Goal: Information Seeking & Learning: Learn about a topic

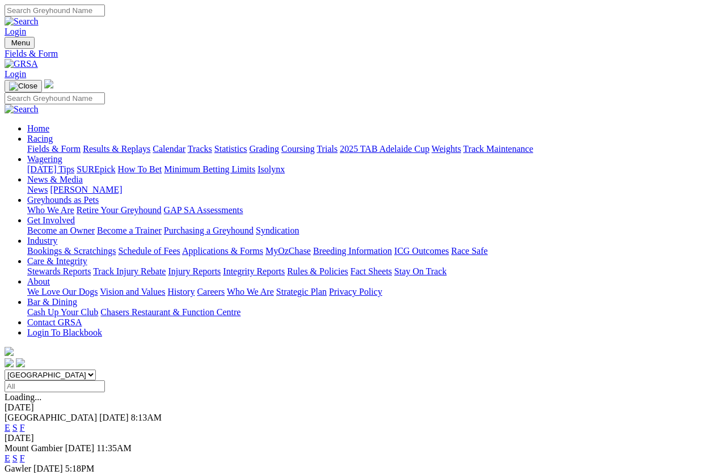
click at [25, 454] on link "F" at bounding box center [22, 459] width 5 height 10
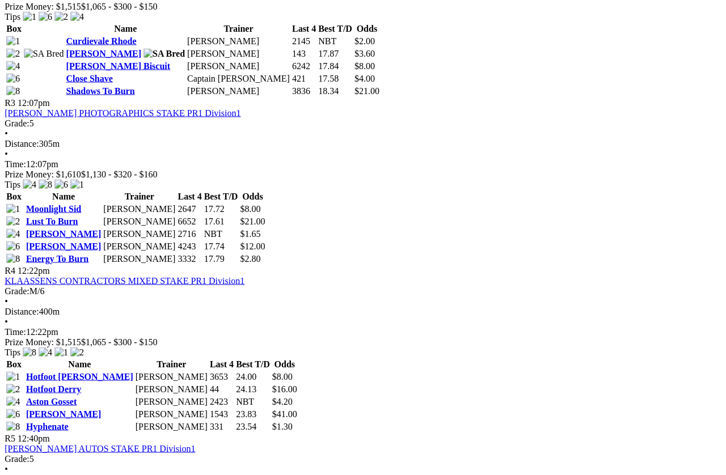
scroll to position [821, 8]
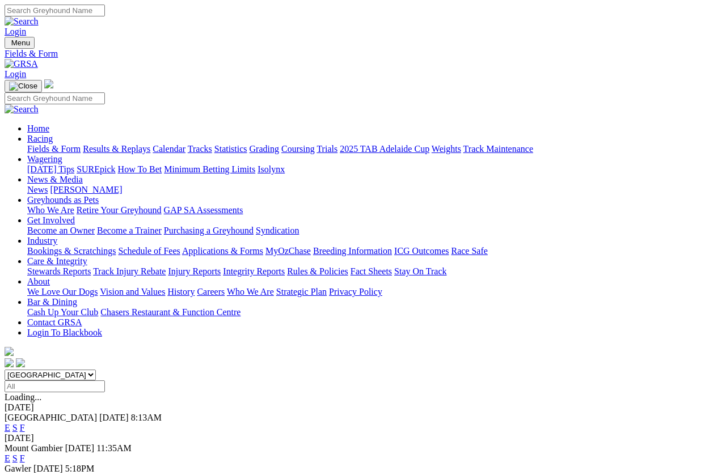
click at [10, 423] on link "E" at bounding box center [8, 459] width 6 height 10
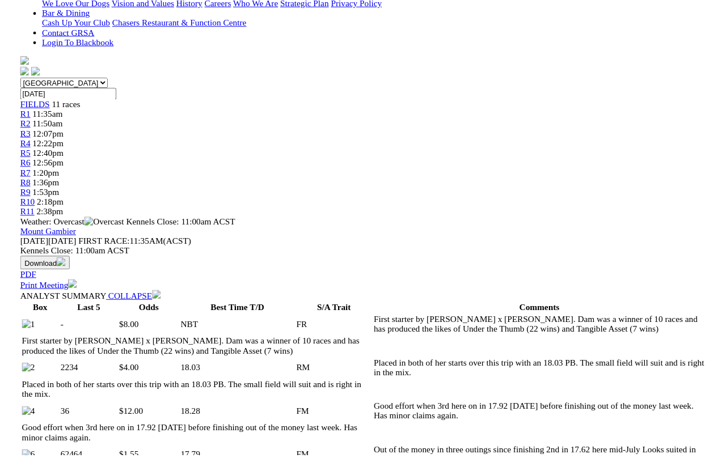
scroll to position [301, 0]
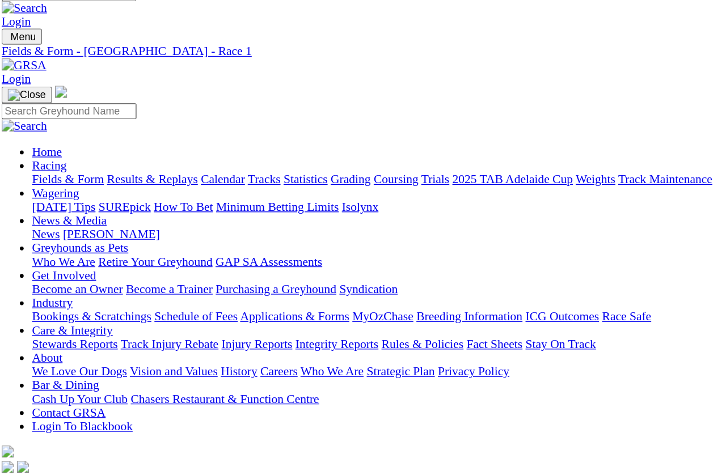
scroll to position [0, 0]
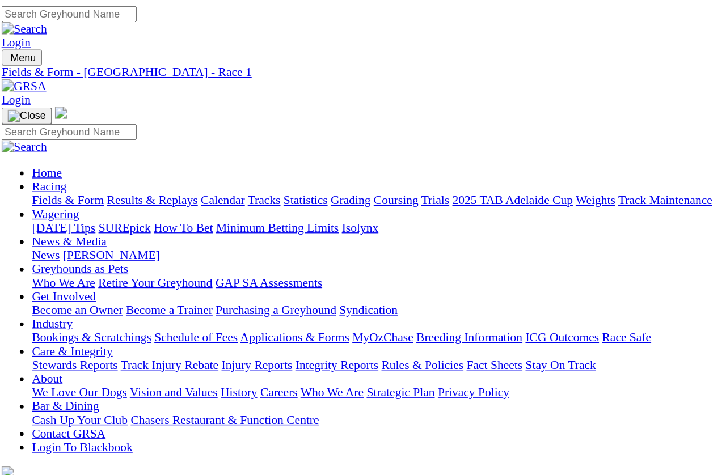
click at [15, 413] on span "R2" at bounding box center [10, 418] width 11 height 10
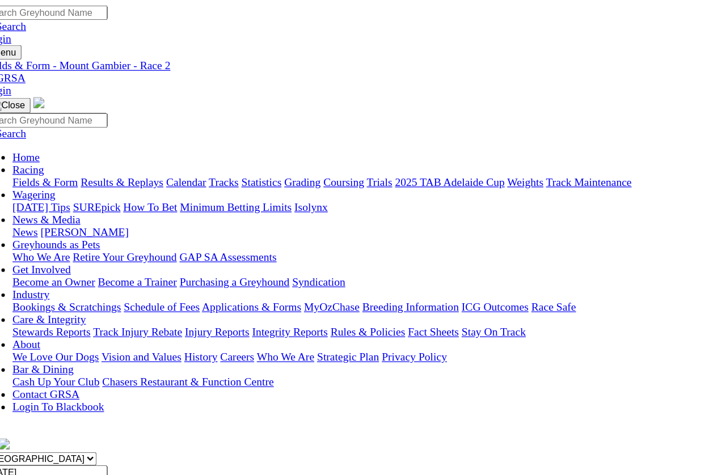
click at [15, 423] on span "R3" at bounding box center [10, 428] width 11 height 10
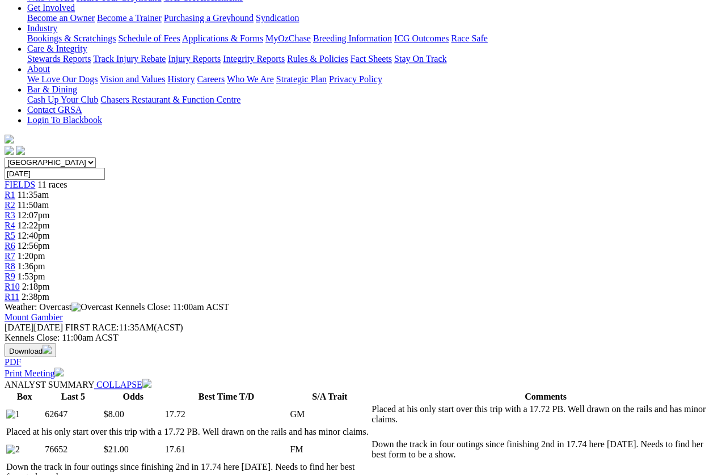
scroll to position [213, 0]
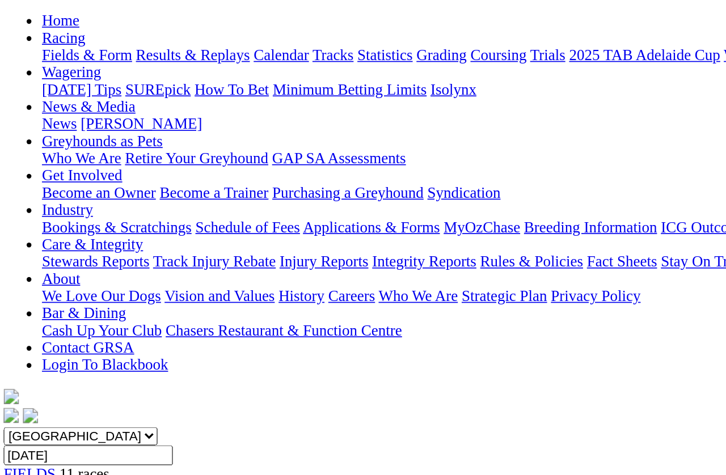
scroll to position [103, 10]
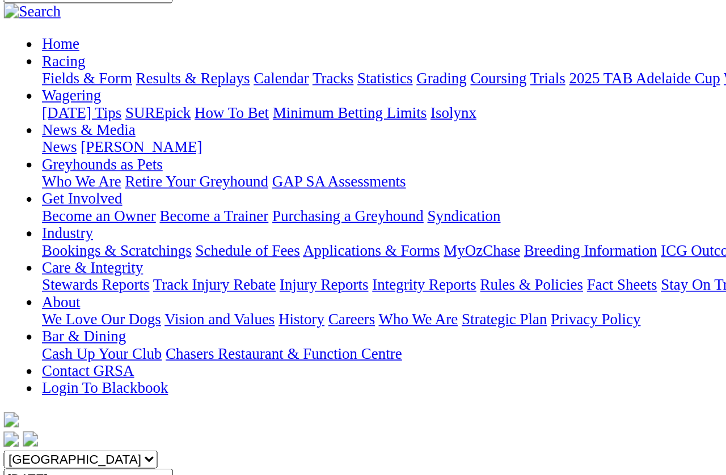
click at [15, 331] on span "R4" at bounding box center [10, 336] width 11 height 10
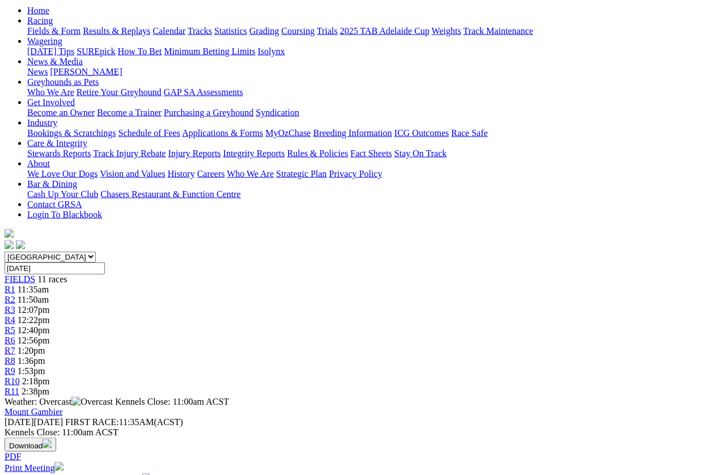
scroll to position [120, 0]
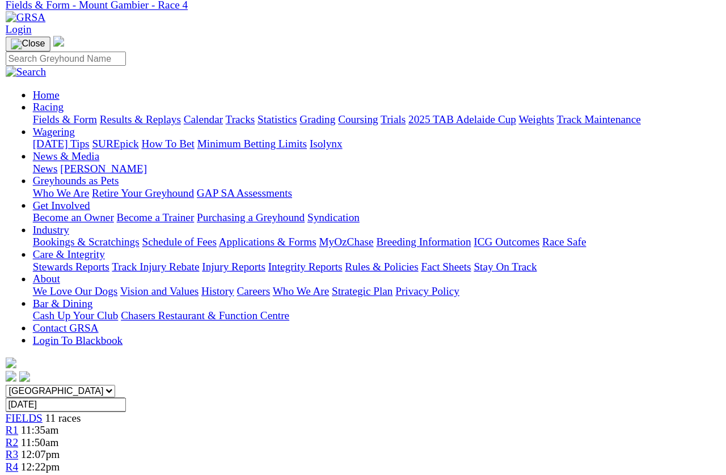
scroll to position [0, 0]
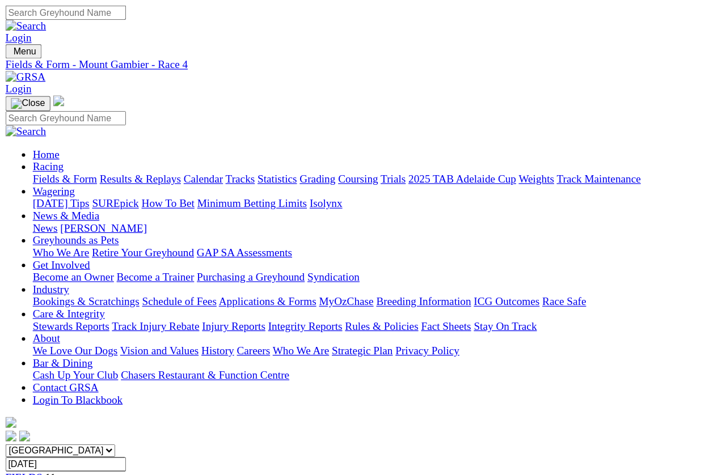
click at [15, 444] on span "R5" at bounding box center [10, 449] width 11 height 10
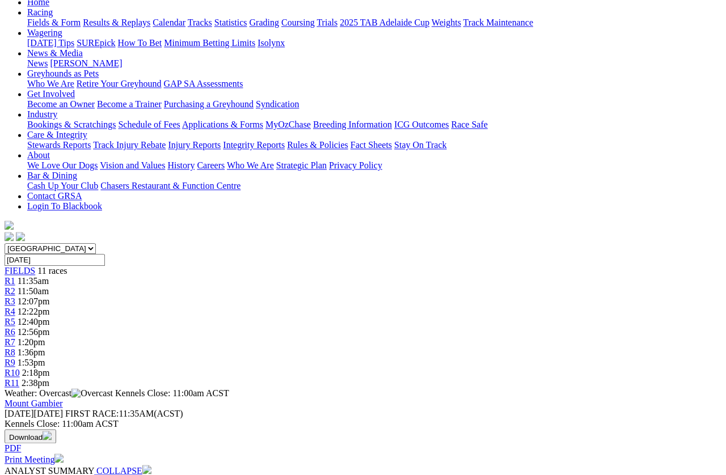
scroll to position [133, 0]
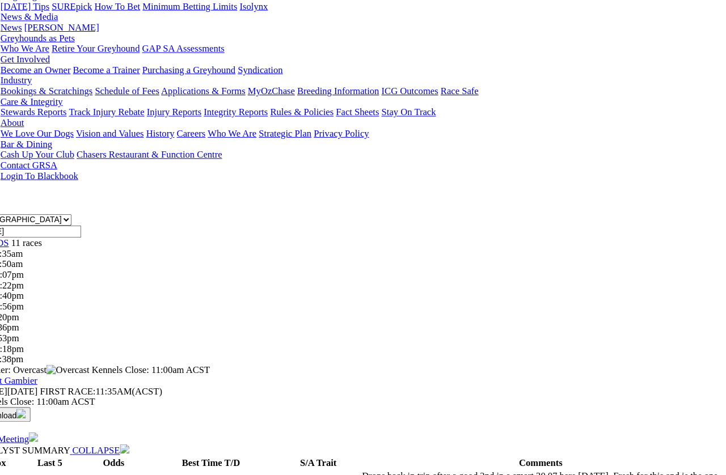
scroll to position [97, 8]
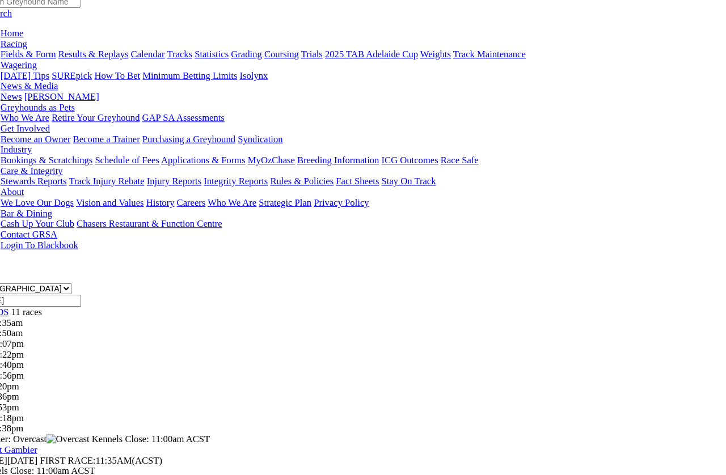
click at [378, 357] on div "R6 12:56pm" at bounding box center [363, 362] width 717 height 10
click at [15, 357] on span "R6" at bounding box center [10, 362] width 11 height 10
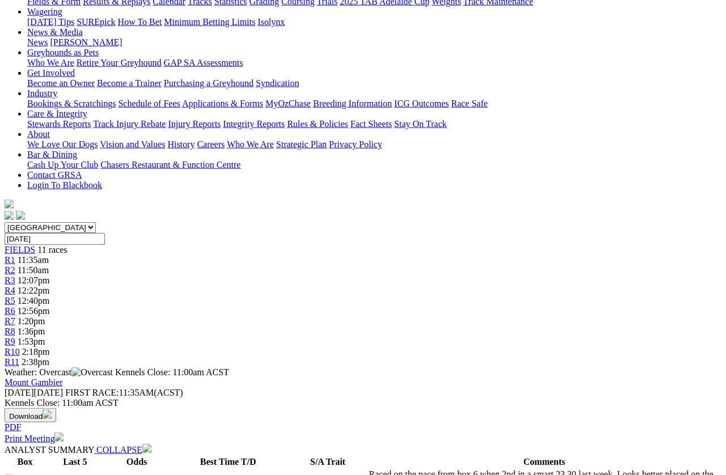
scroll to position [149, 0]
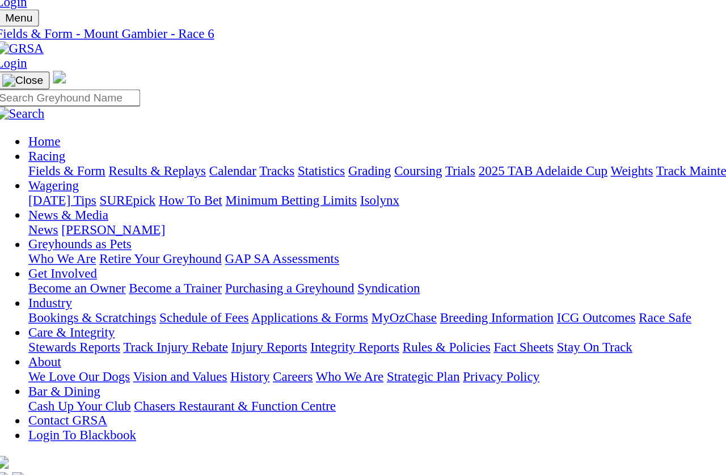
scroll to position [0, 0]
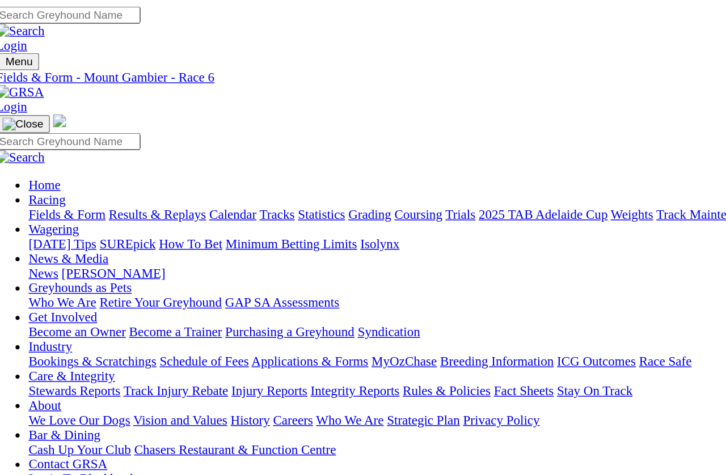
click at [15, 423] on link "R7" at bounding box center [10, 469] width 11 height 10
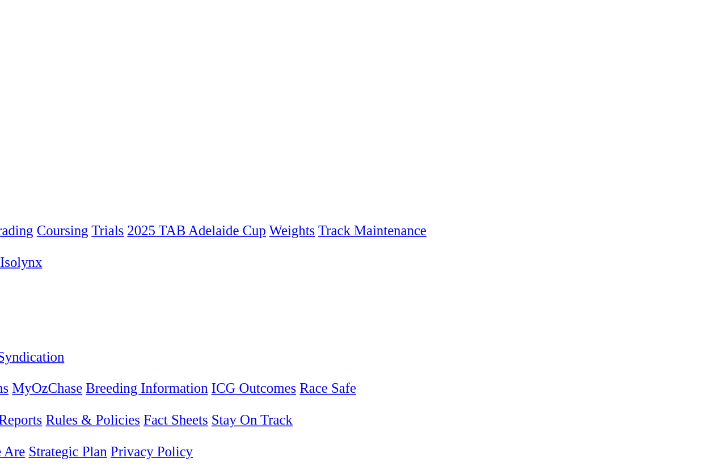
scroll to position [0, 14]
click at [45, 474] on span "1:36pm" at bounding box center [32, 479] width 28 height 10
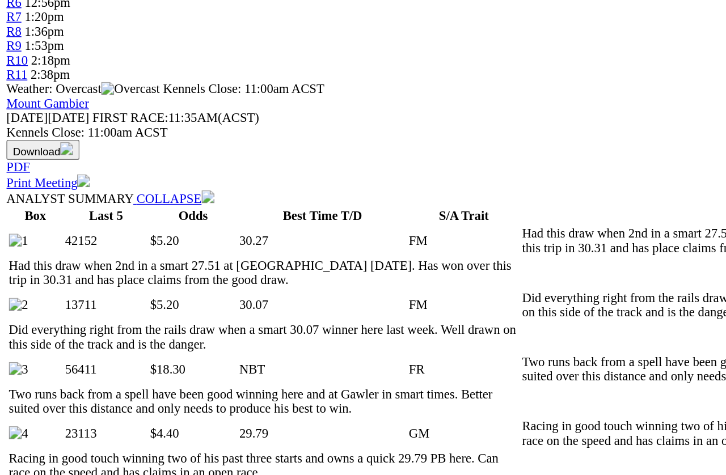
scroll to position [455, 0]
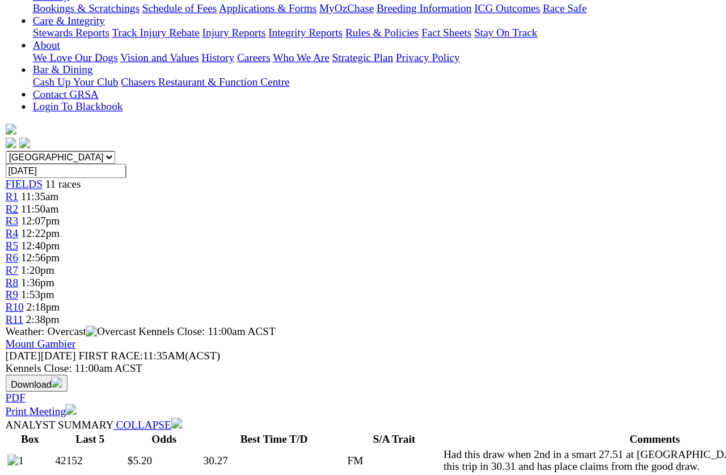
scroll to position [244, 0]
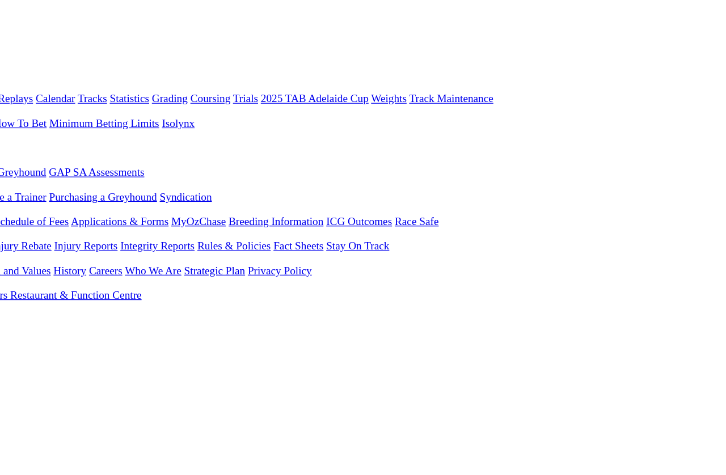
scroll to position [67, 181]
click at [15, 418] on link "R9" at bounding box center [10, 423] width 11 height 10
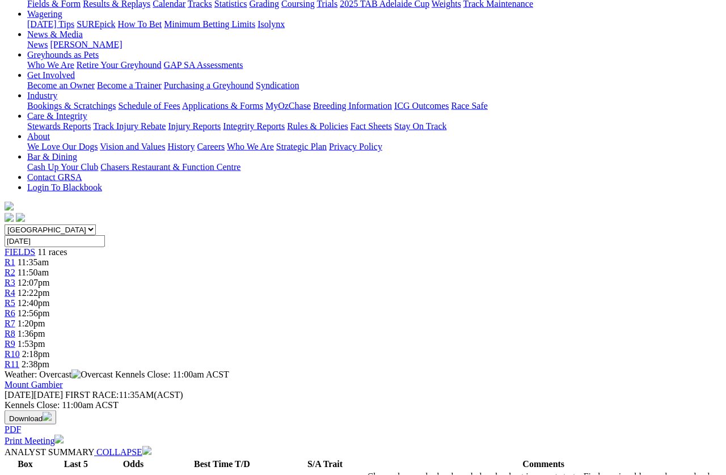
scroll to position [146, 0]
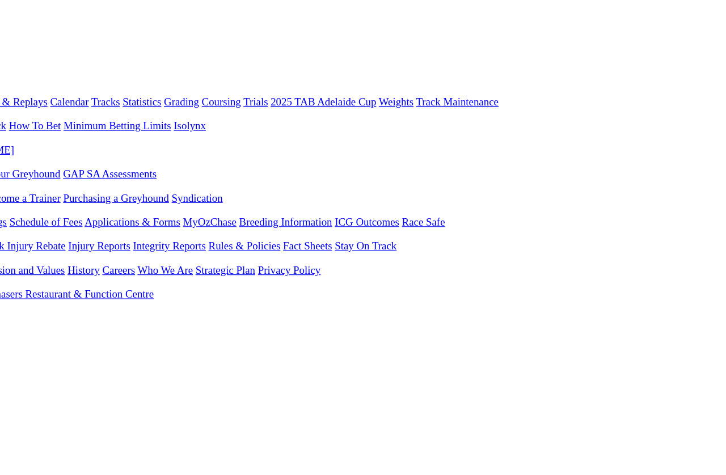
scroll to position [62, 136]
click at [20, 432] on span "R10" at bounding box center [12, 437] width 15 height 10
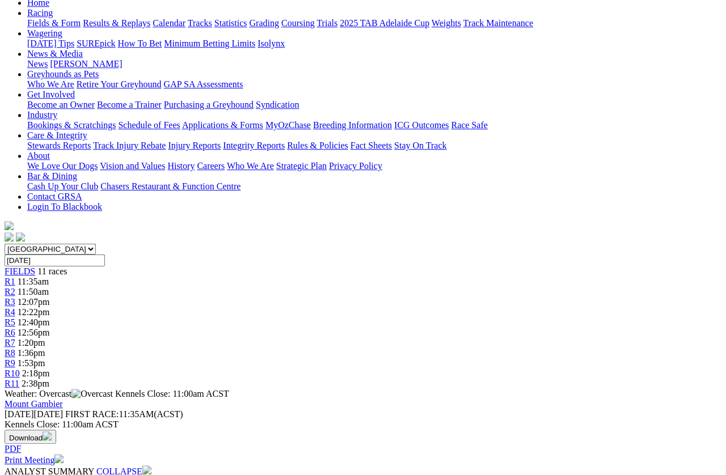
scroll to position [125, 0]
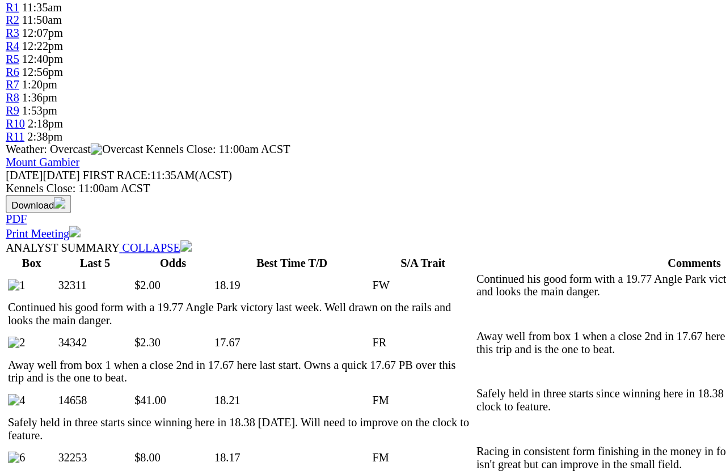
scroll to position [336, 0]
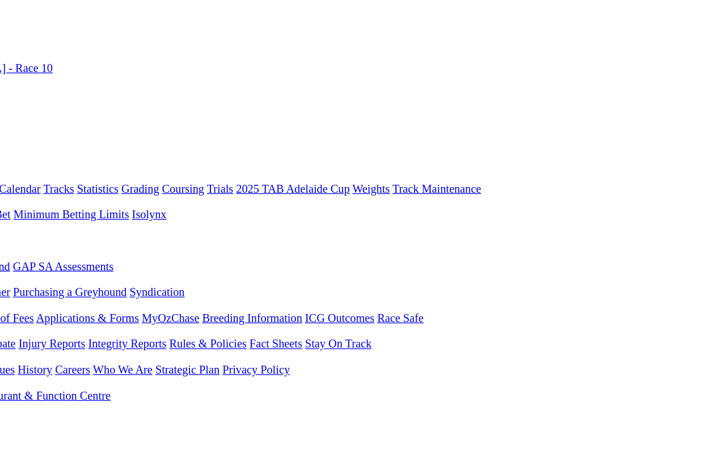
scroll to position [0, 58]
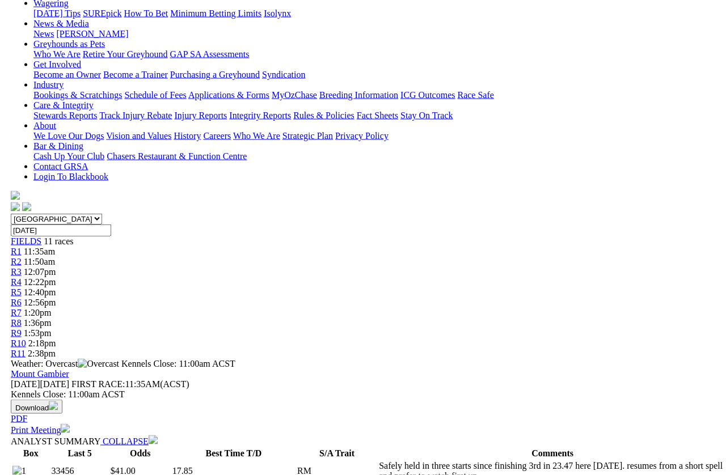
scroll to position [171, 0]
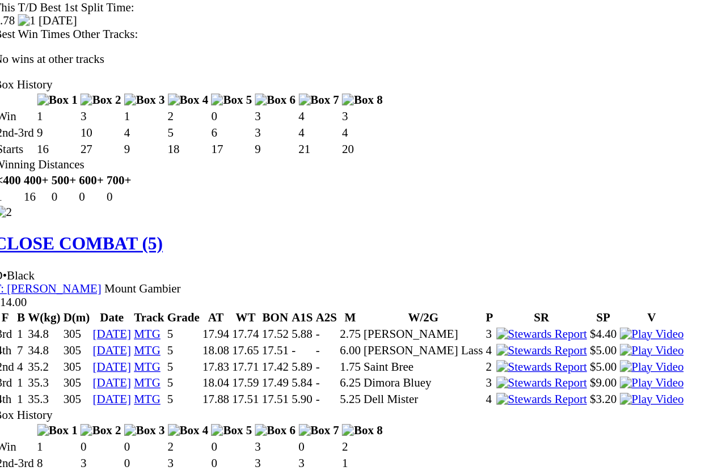
scroll to position [1567, 0]
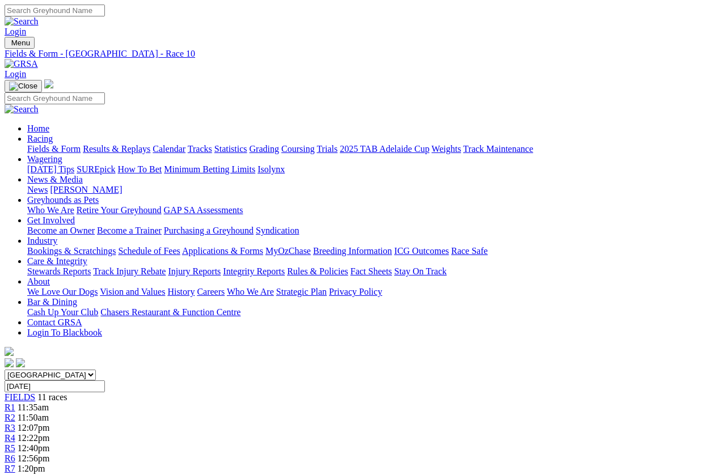
click at [15, 423] on link "R6" at bounding box center [10, 459] width 11 height 10
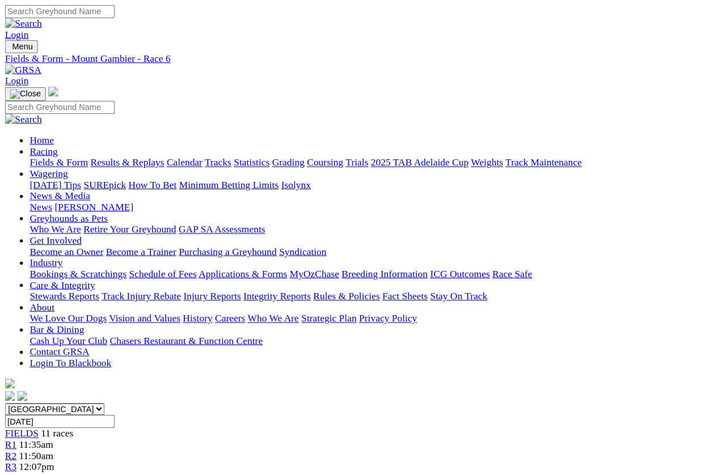
click at [15, 464] on span "R7" at bounding box center [10, 469] width 11 height 10
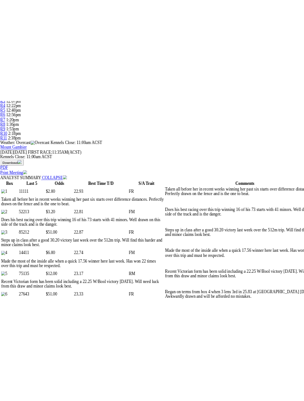
scroll to position [428, 0]
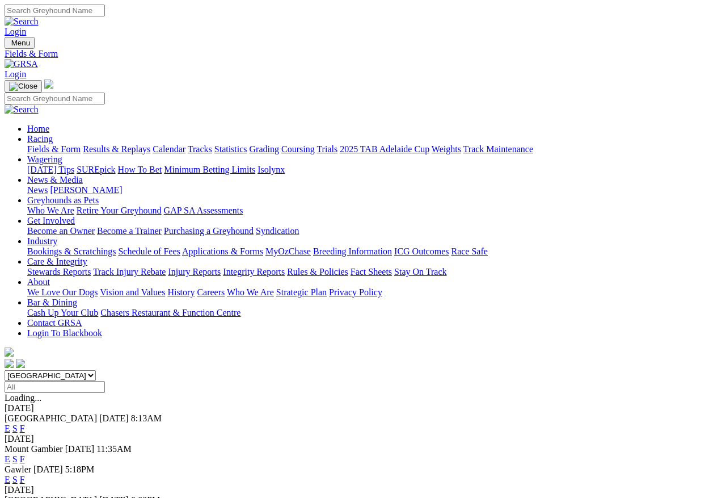
click at [10, 443] on link "E" at bounding box center [8, 459] width 6 height 10
click at [25, 454] on link "F" at bounding box center [22, 459] width 5 height 10
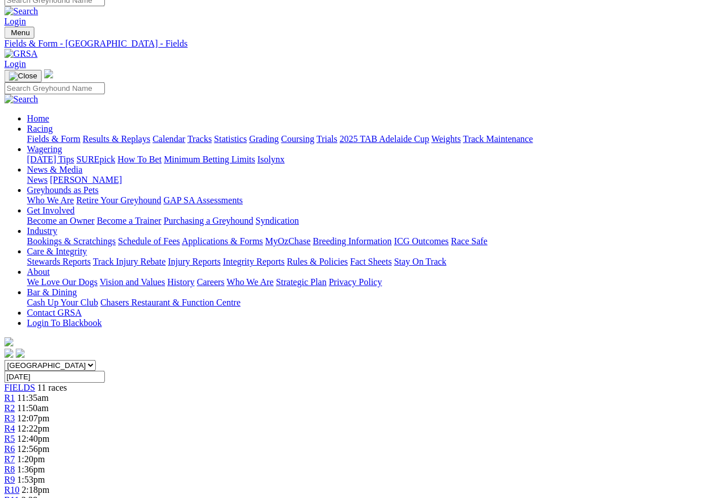
scroll to position [10, 18]
click at [15, 443] on span "R8" at bounding box center [10, 469] width 11 height 10
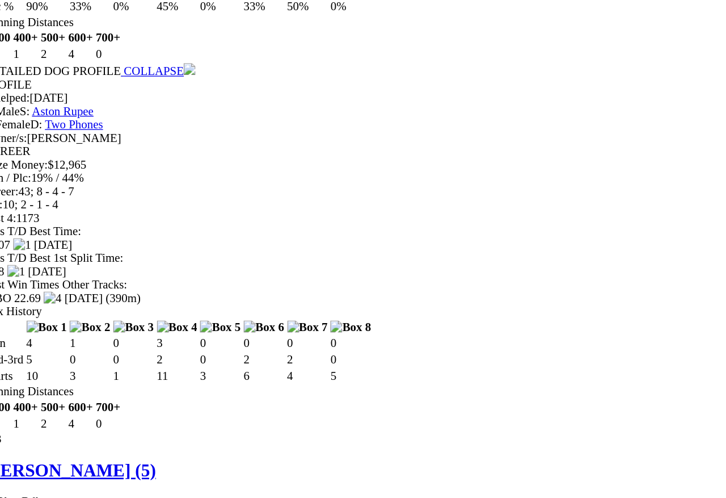
scroll to position [2061, 4]
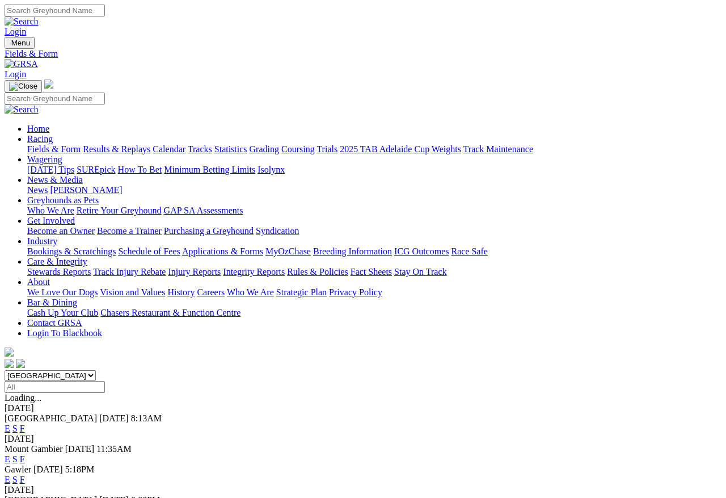
click at [25, 443] on link "F" at bounding box center [22, 459] width 5 height 10
